Goal: Task Accomplishment & Management: Manage account settings

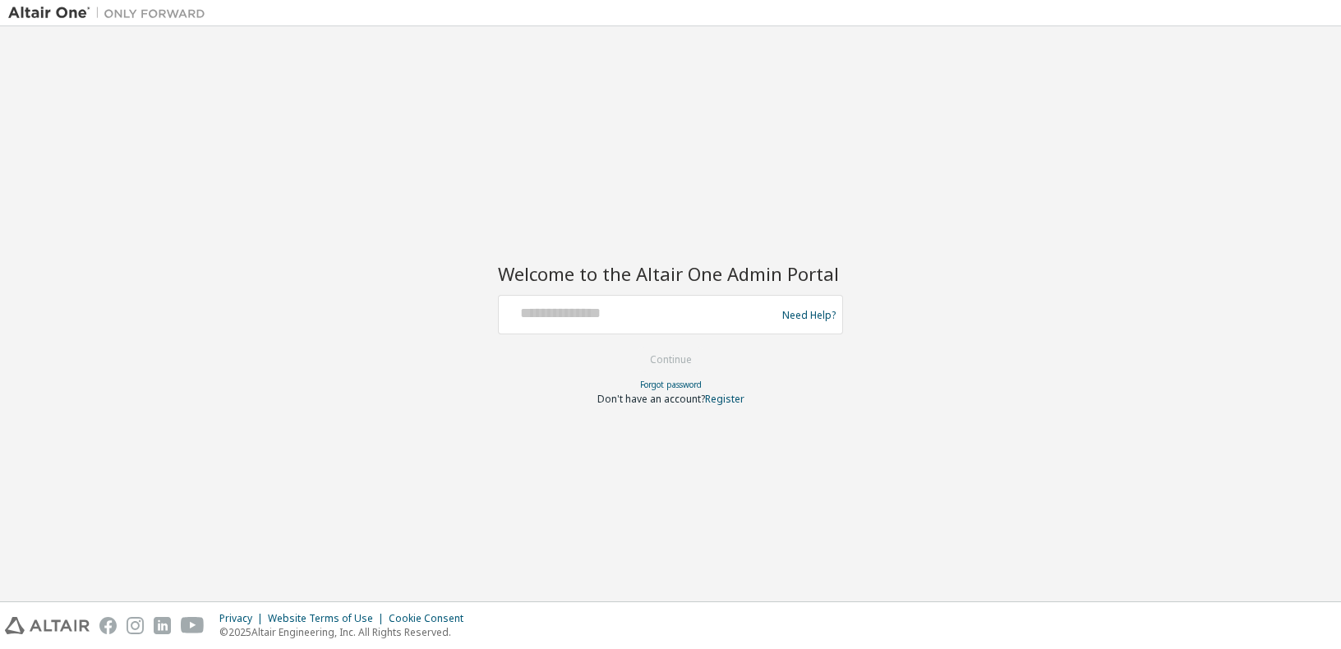
click at [876, 288] on div "Welcome to the Altair One Admin Portal Need Help? Please make sure that you pro…" at bounding box center [670, 314] width 1324 height 559
click at [562, 306] on input "text" at bounding box center [639, 311] width 269 height 24
type input "**********"
click at [672, 360] on button "Continue" at bounding box center [671, 360] width 76 height 25
